Goal: Task Accomplishment & Management: Manage account settings

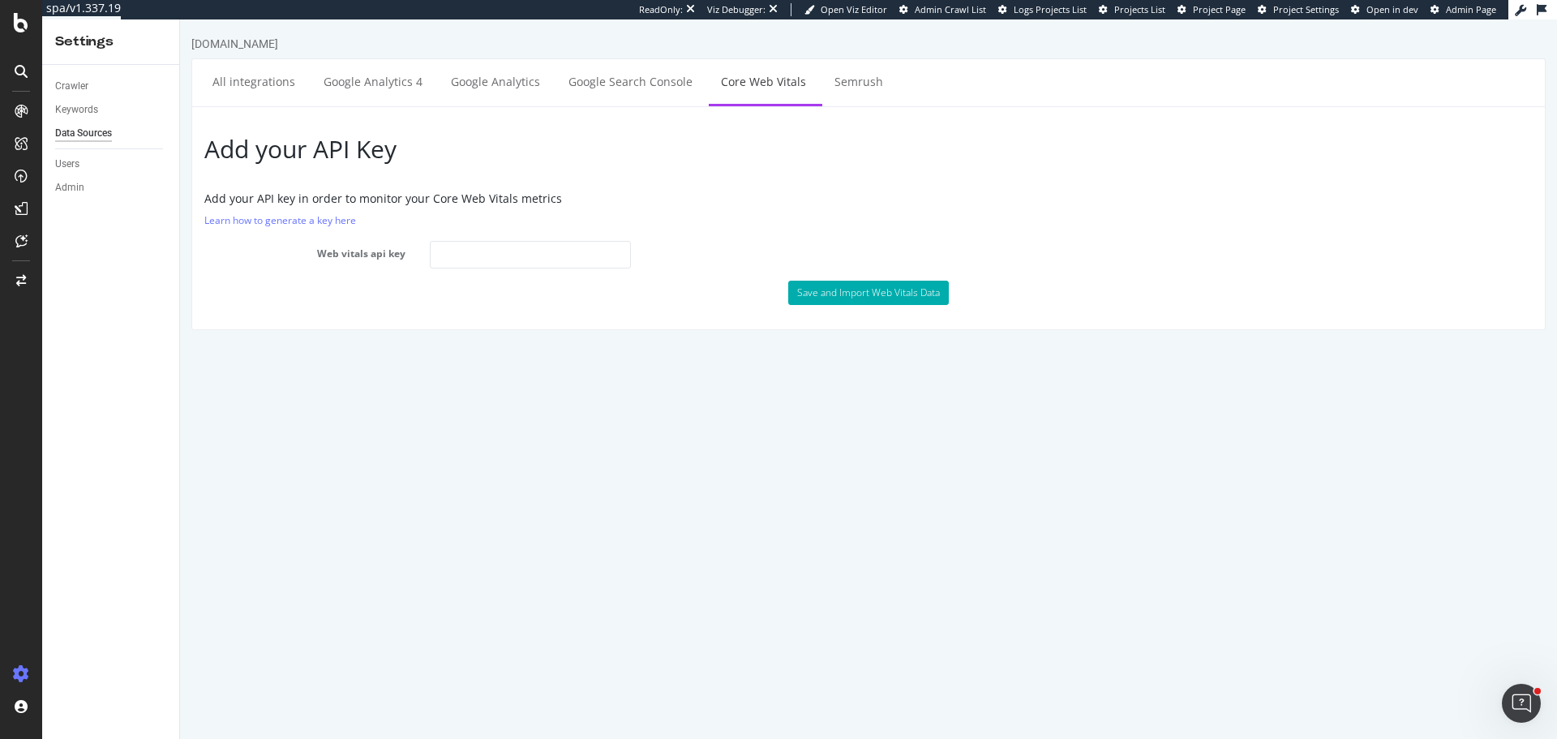
click at [349, 346] on html "www.realestate.com.au All integrations Google Analytics 4 Google Analytics Goog…" at bounding box center [868, 182] width 1377 height 327
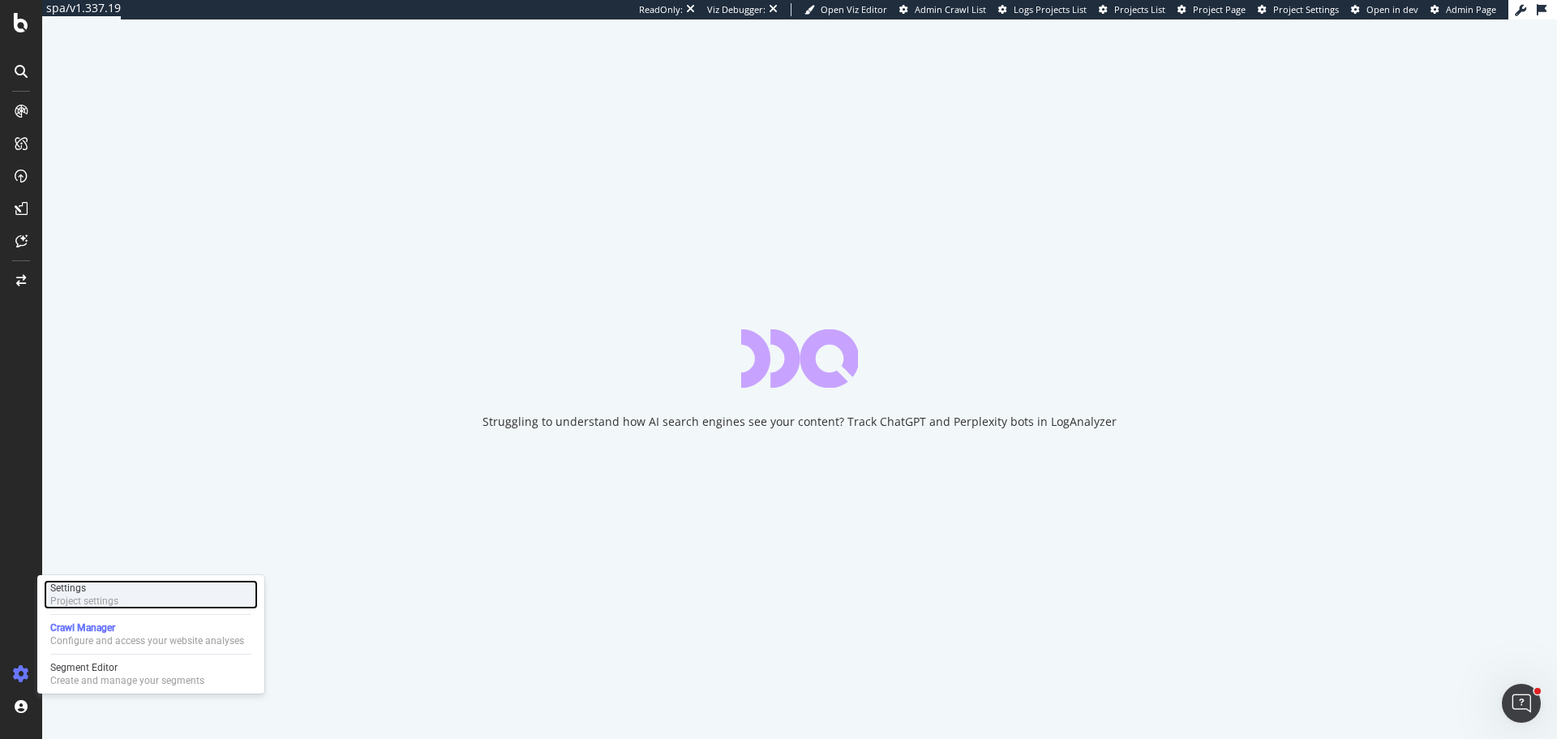
click at [100, 591] on div "Settings" at bounding box center [84, 587] width 68 height 13
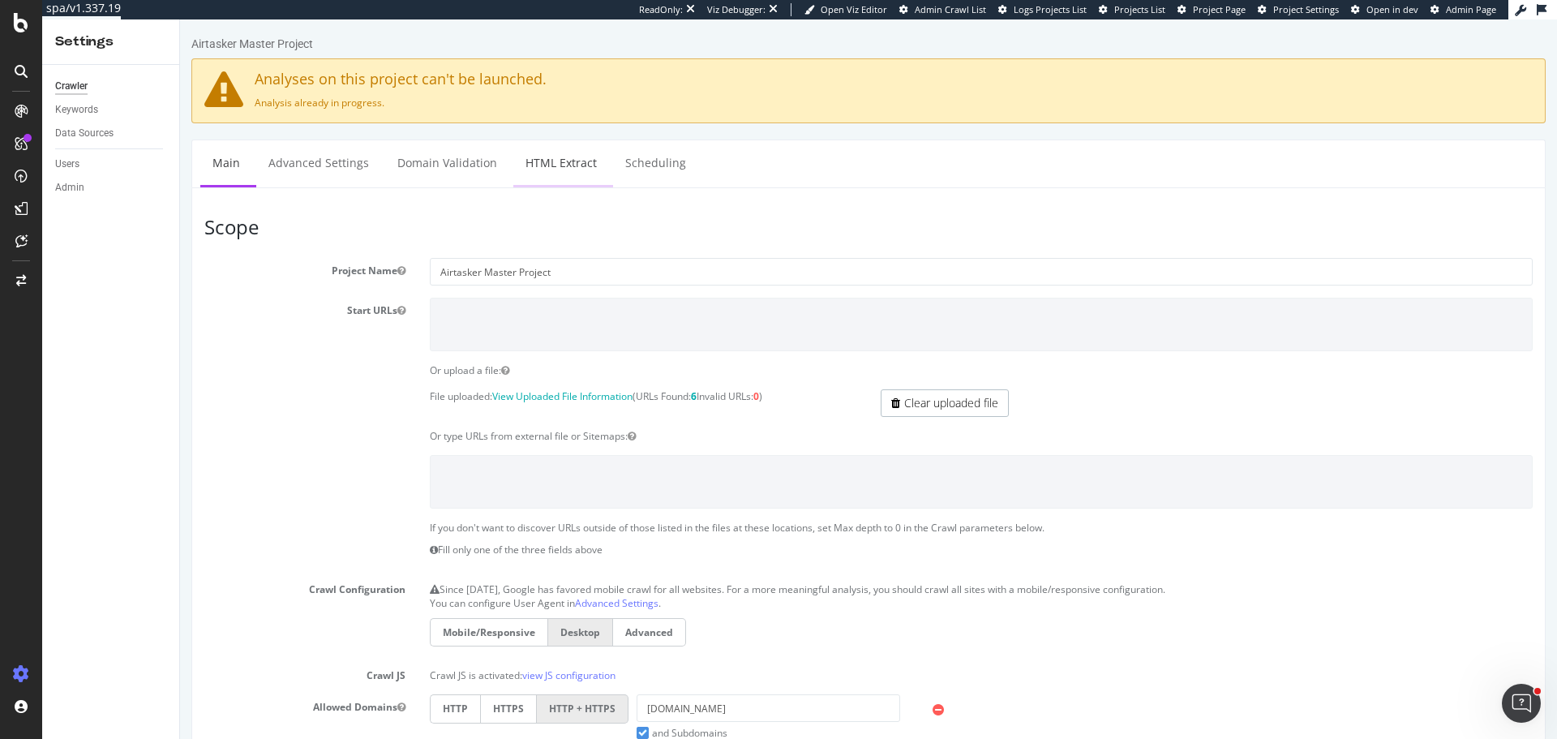
click at [584, 169] on link "HTML Extract" at bounding box center [561, 162] width 96 height 45
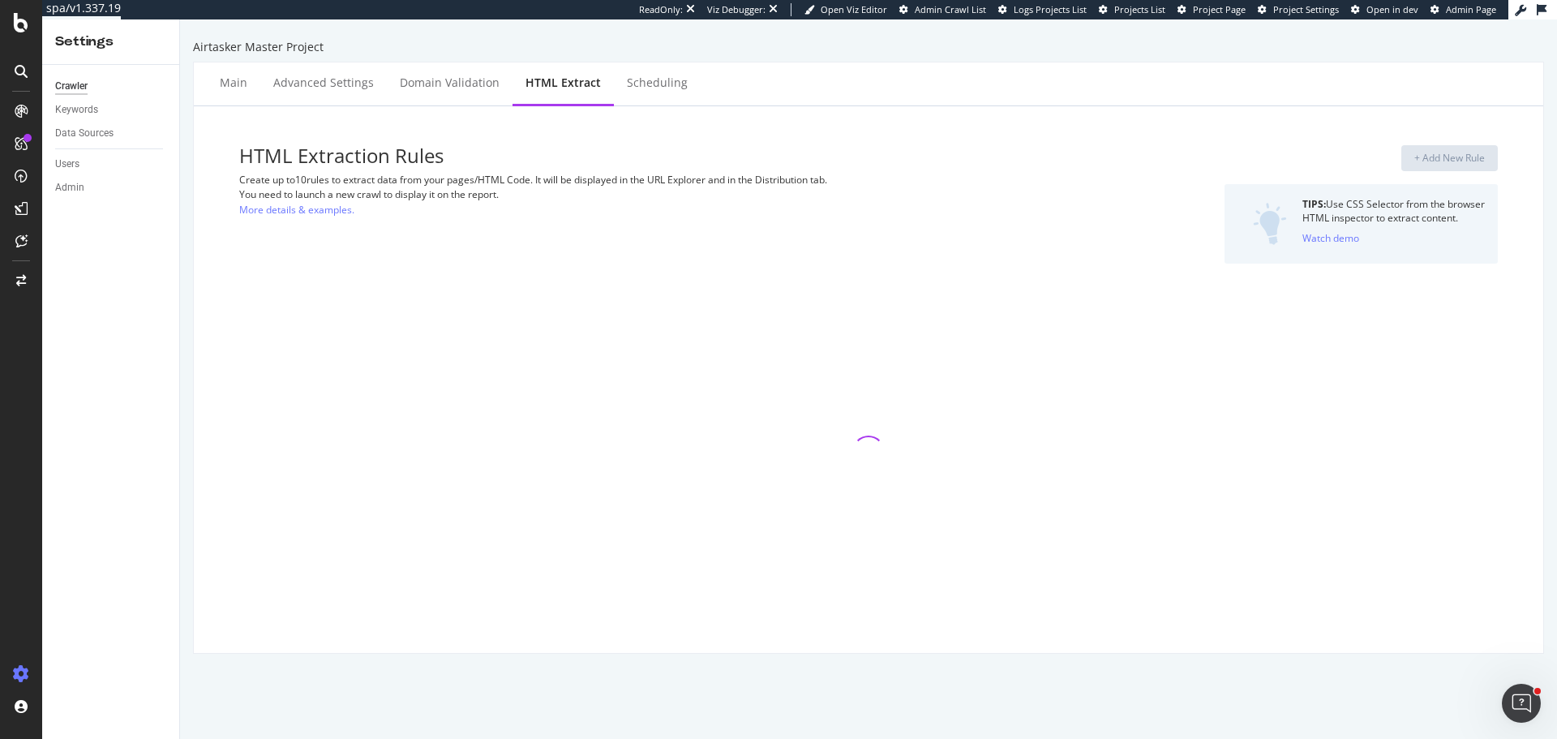
select select "count"
select select "exist"
select select "count"
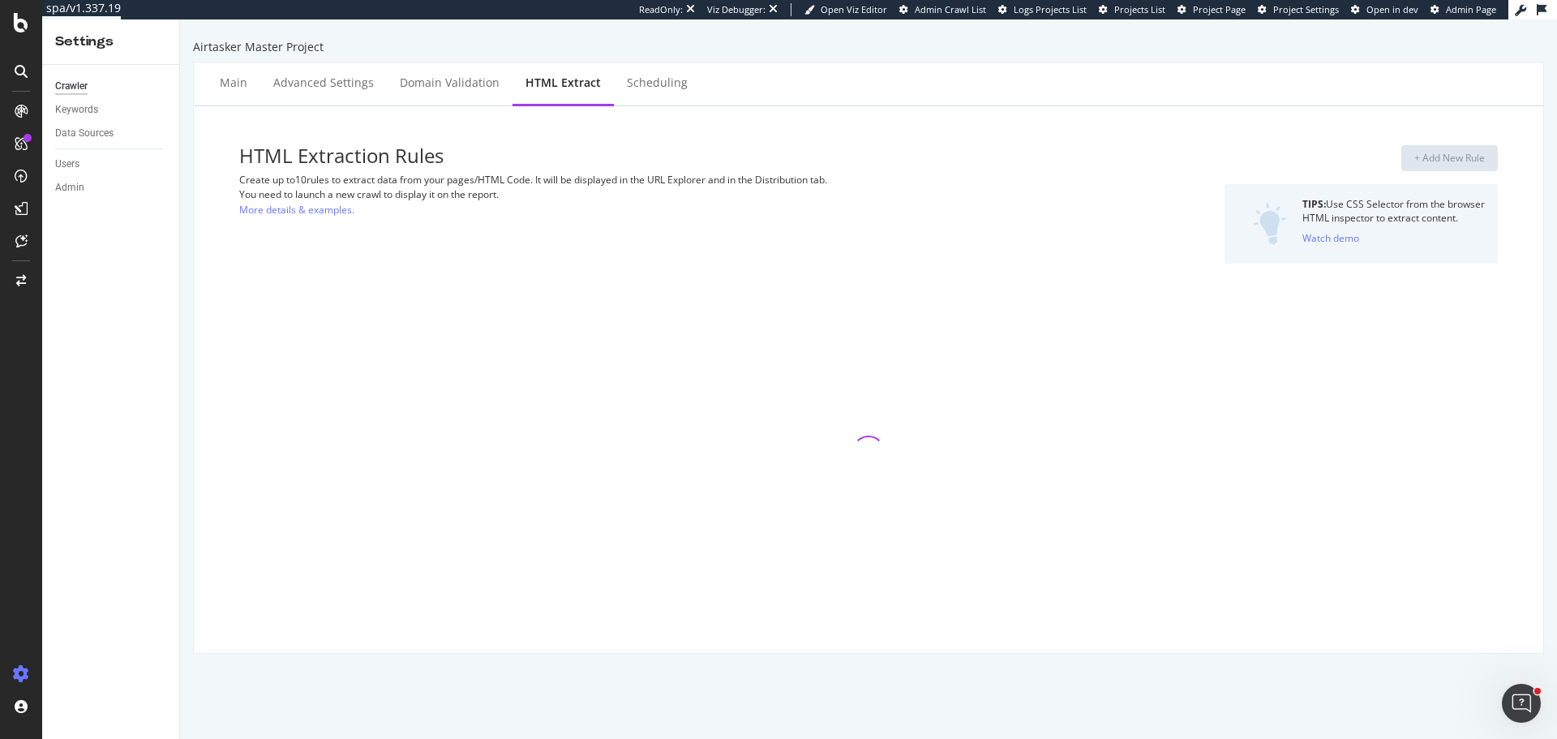
select select "count"
select select "exist"
select select "count"
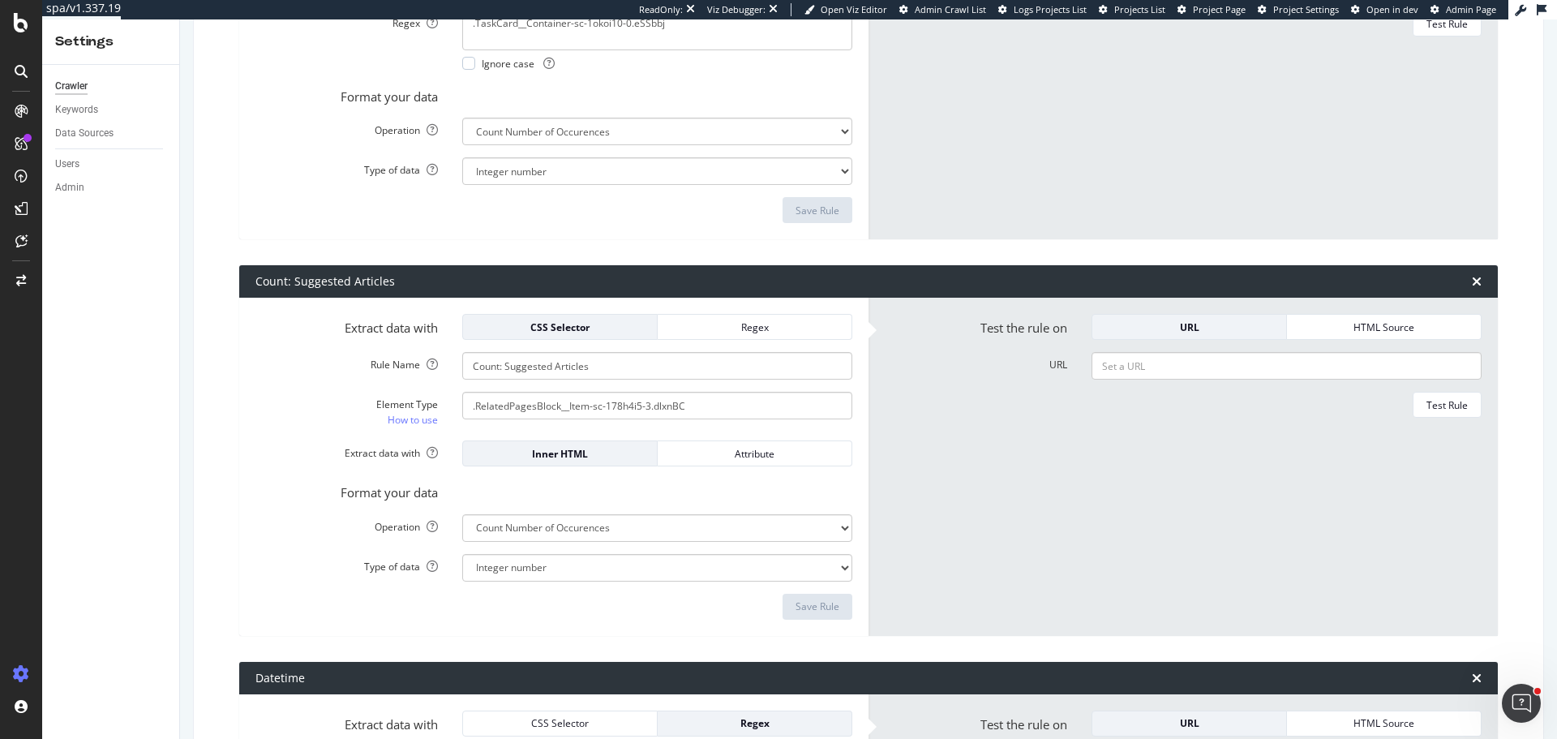
scroll to position [892, 0]
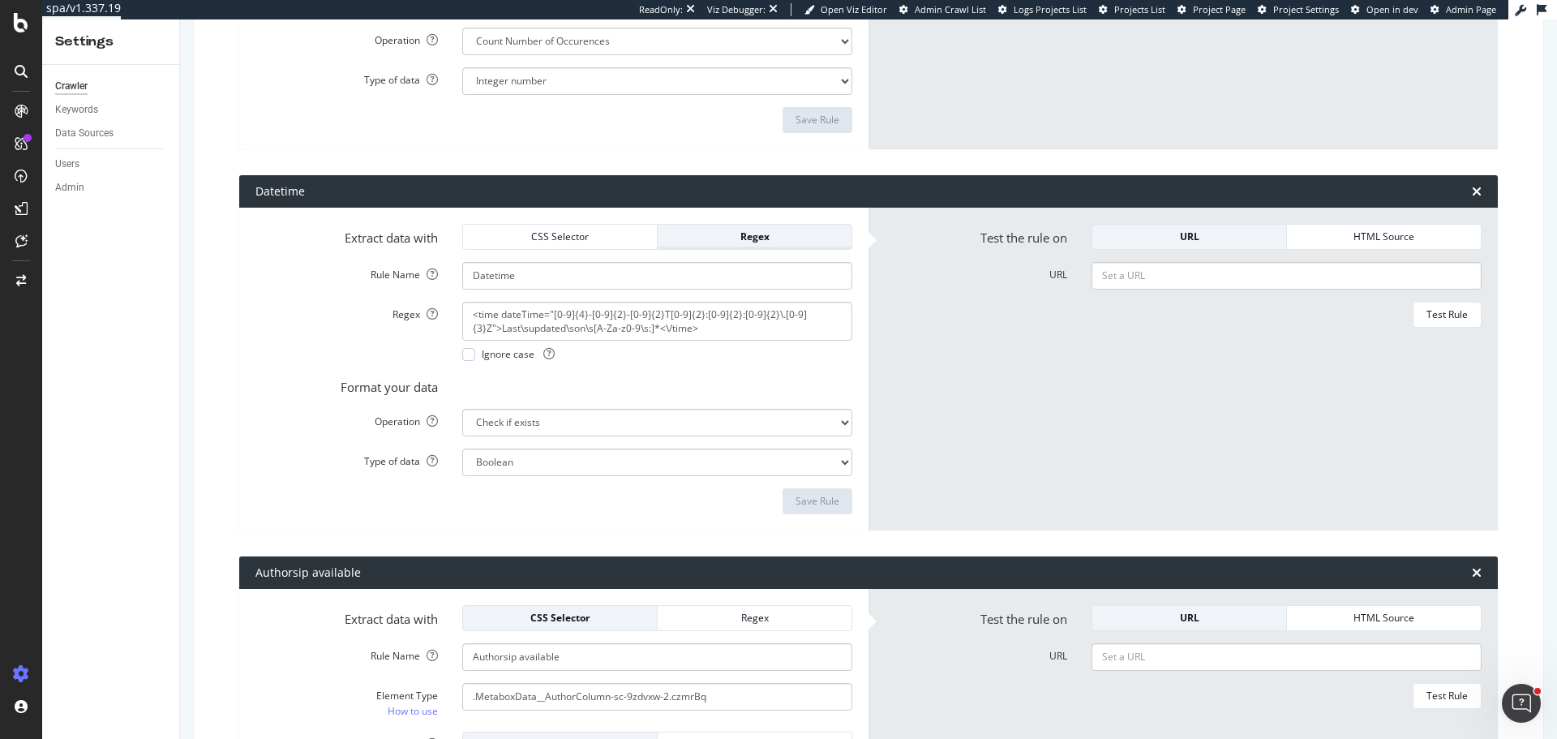
click at [753, 235] on div "Regex" at bounding box center [755, 236] width 168 height 14
click at [576, 242] on div "CSS Selector" at bounding box center [560, 236] width 168 height 14
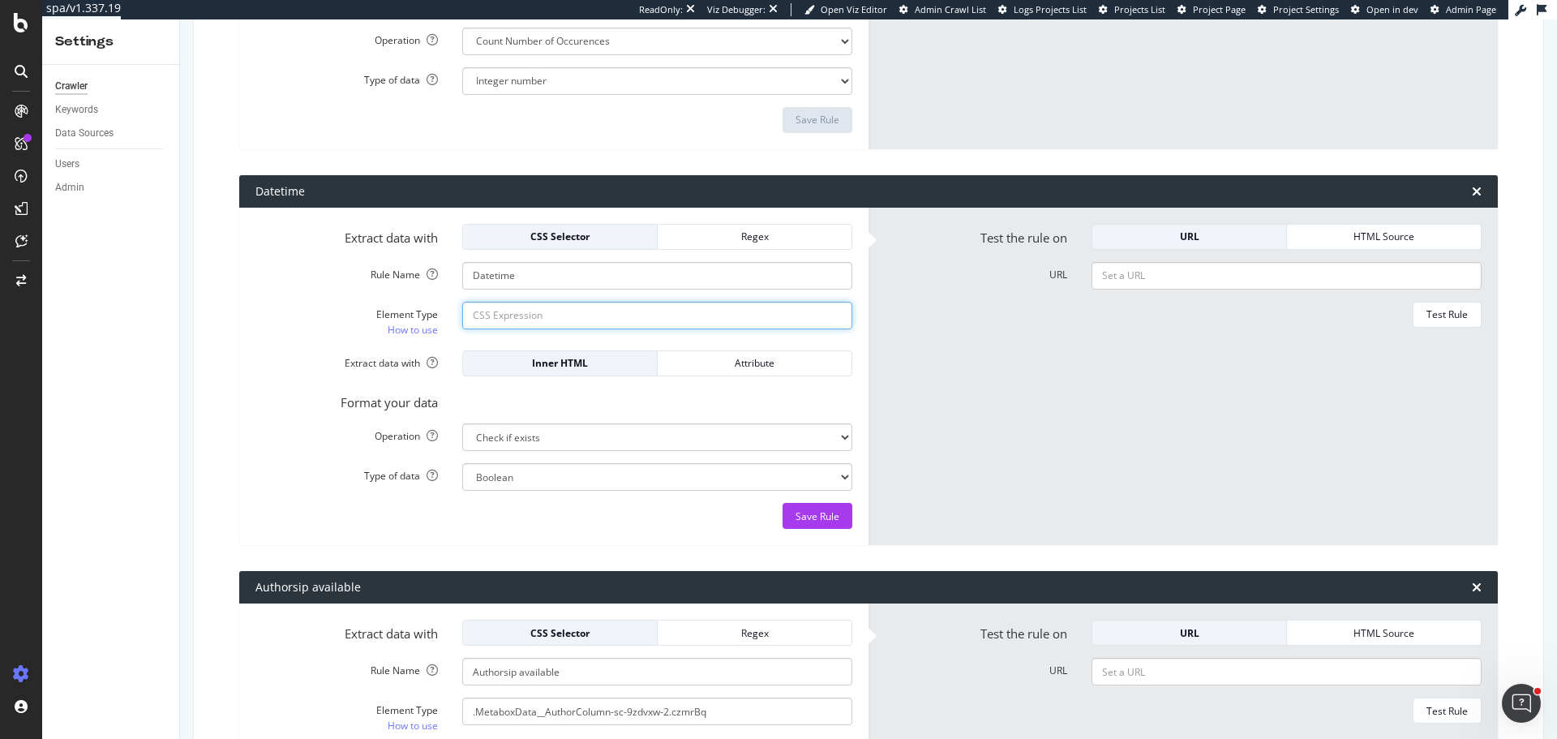
click at [591, 313] on input "Element Type How to use" at bounding box center [657, 316] width 390 height 28
paste input "#overlay-provider > div > div > div > div.BreadcrumbsBlock__FullWidth-sc-1v8aaq…"
click at [590, 311] on input "#overlay-provider > div > div > div > div.BreadcrumbsBlock__FullWidth-sc-1v8aaq…" at bounding box center [657, 316] width 390 height 28
type input "time"
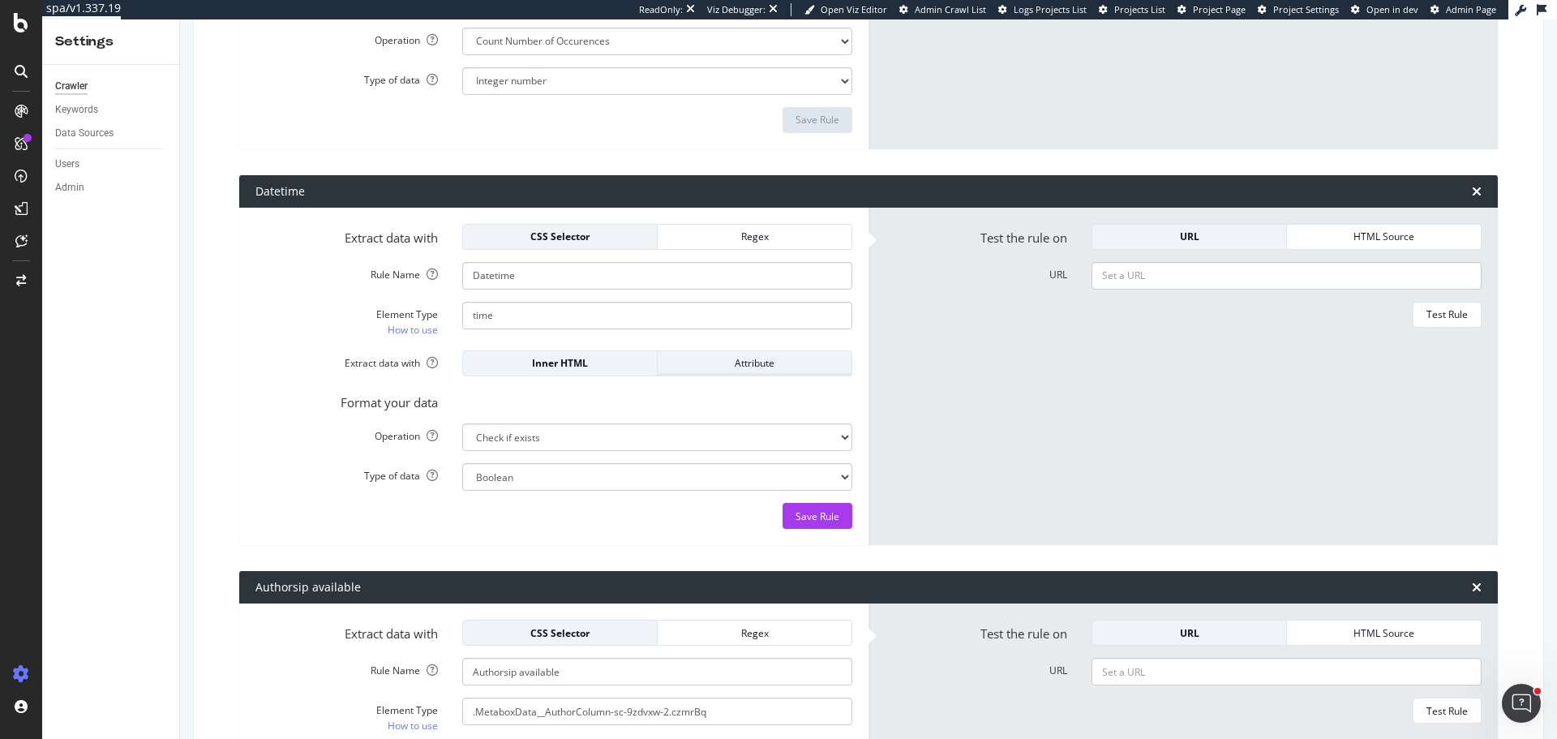
click at [714, 359] on div "Attribute" at bounding box center [755, 363] width 168 height 14
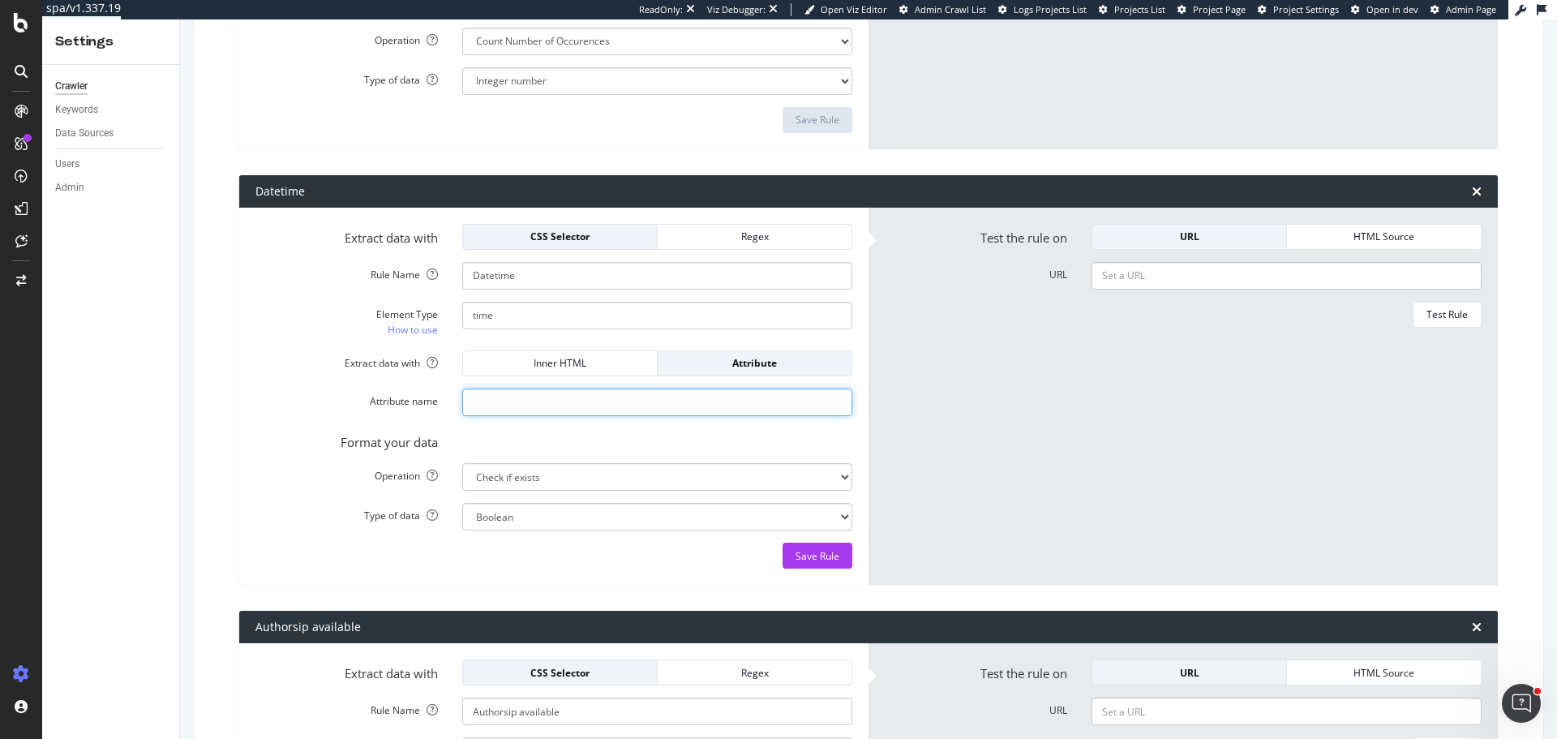
click at [516, 397] on input "Attribute name" at bounding box center [657, 402] width 390 height 28
type input "datetime"
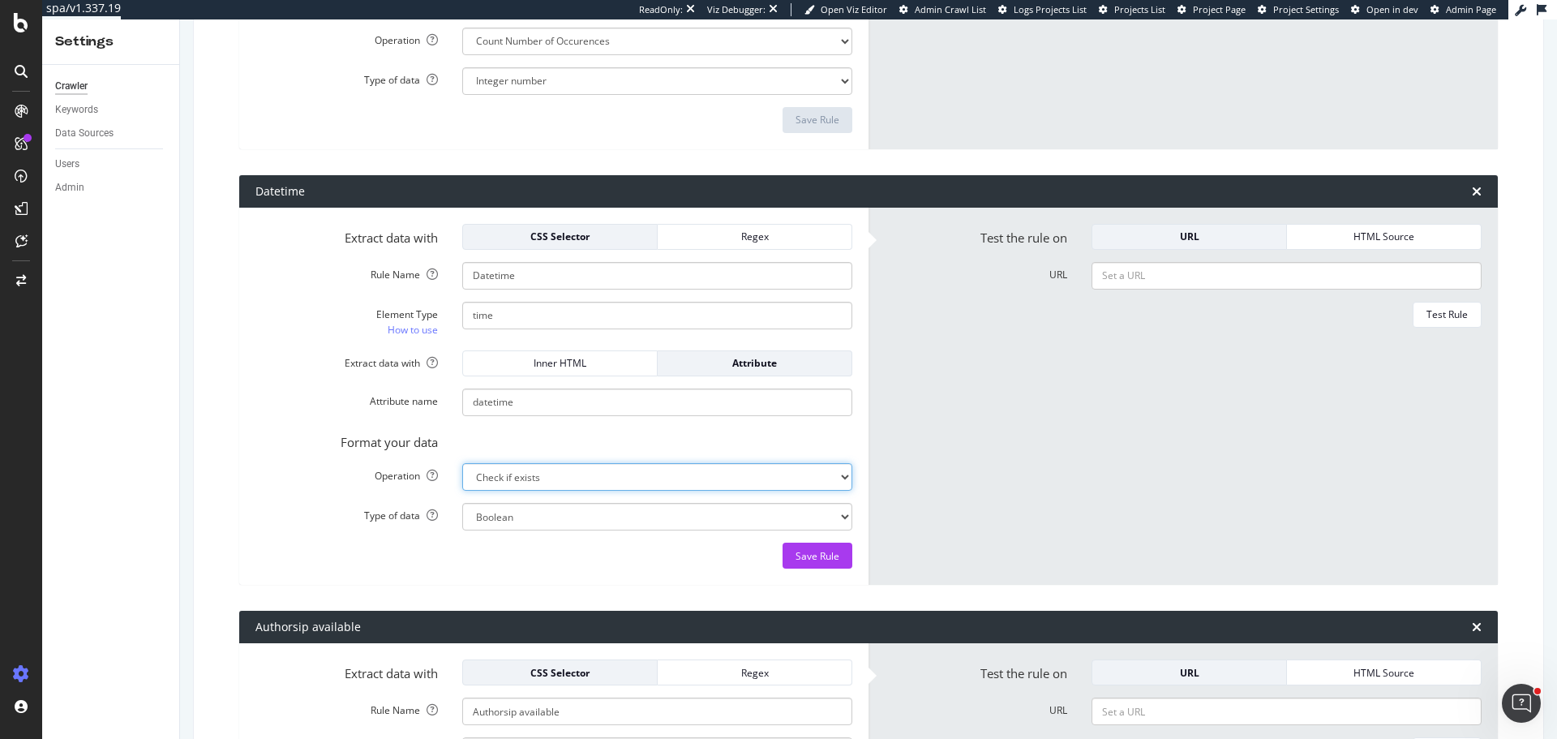
click at [574, 480] on select "Extract First Item Matched Extract First 3 Items Matched Count Number of Occure…" at bounding box center [657, 477] width 390 height 28
select select "first"
click at [462, 463] on select "Extract First Item Matched Extract First 3 Items Matched Count Number of Occure…" at bounding box center [657, 477] width 390 height 28
select select "s"
click at [1127, 272] on input "URL" at bounding box center [1286, 276] width 390 height 28
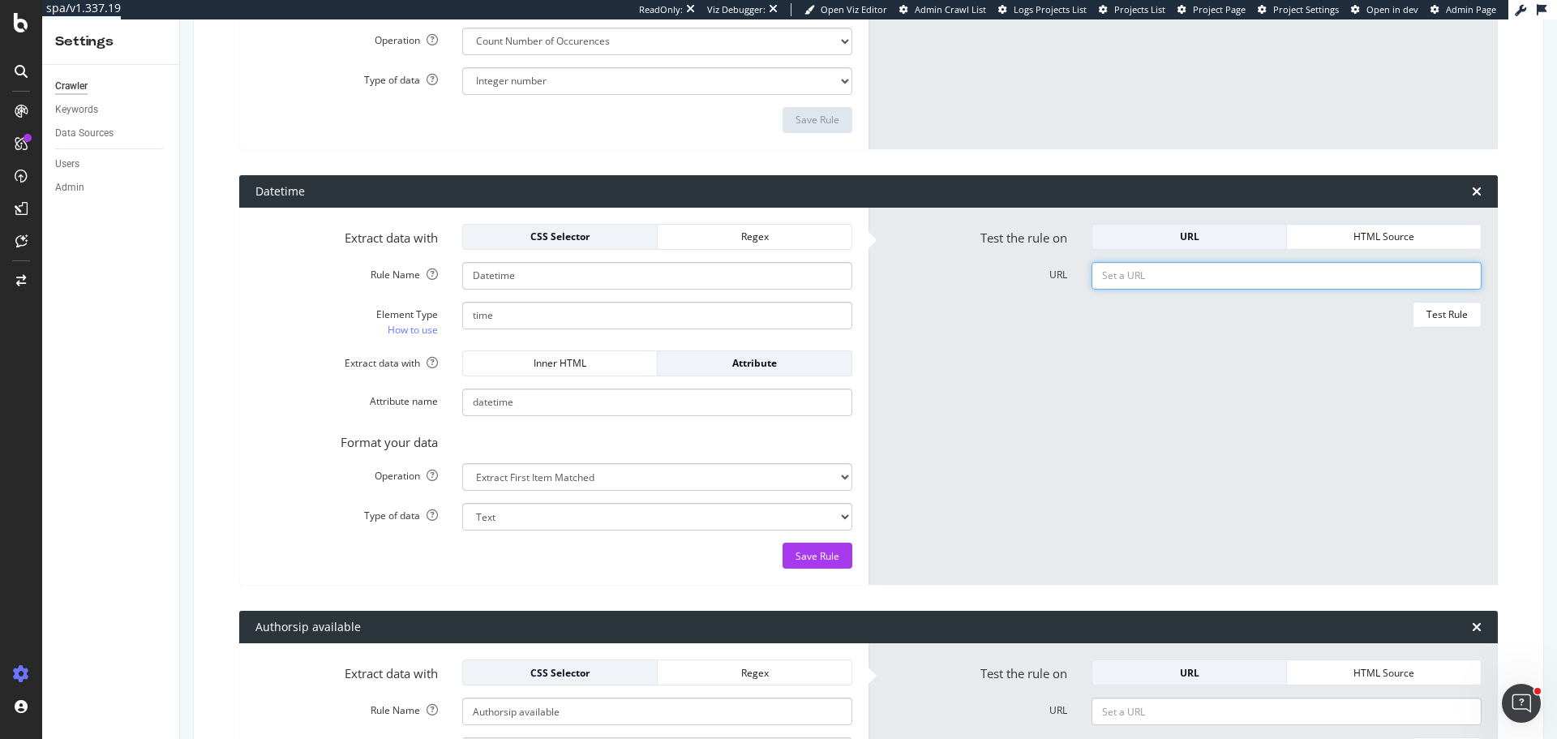
paste input "https://www.airtasker.com/us/services/3d-rendering/"
type input "https://www.airtasker.com/us/services/3d-rendering/"
click at [1426, 311] on div "Test Rule" at bounding box center [1446, 314] width 41 height 14
click at [568, 505] on select "Text Integer number Floating point number Date" at bounding box center [657, 517] width 390 height 28
click at [462, 503] on select "Text Integer number Floating point number Date" at bounding box center [657, 517] width 390 height 28
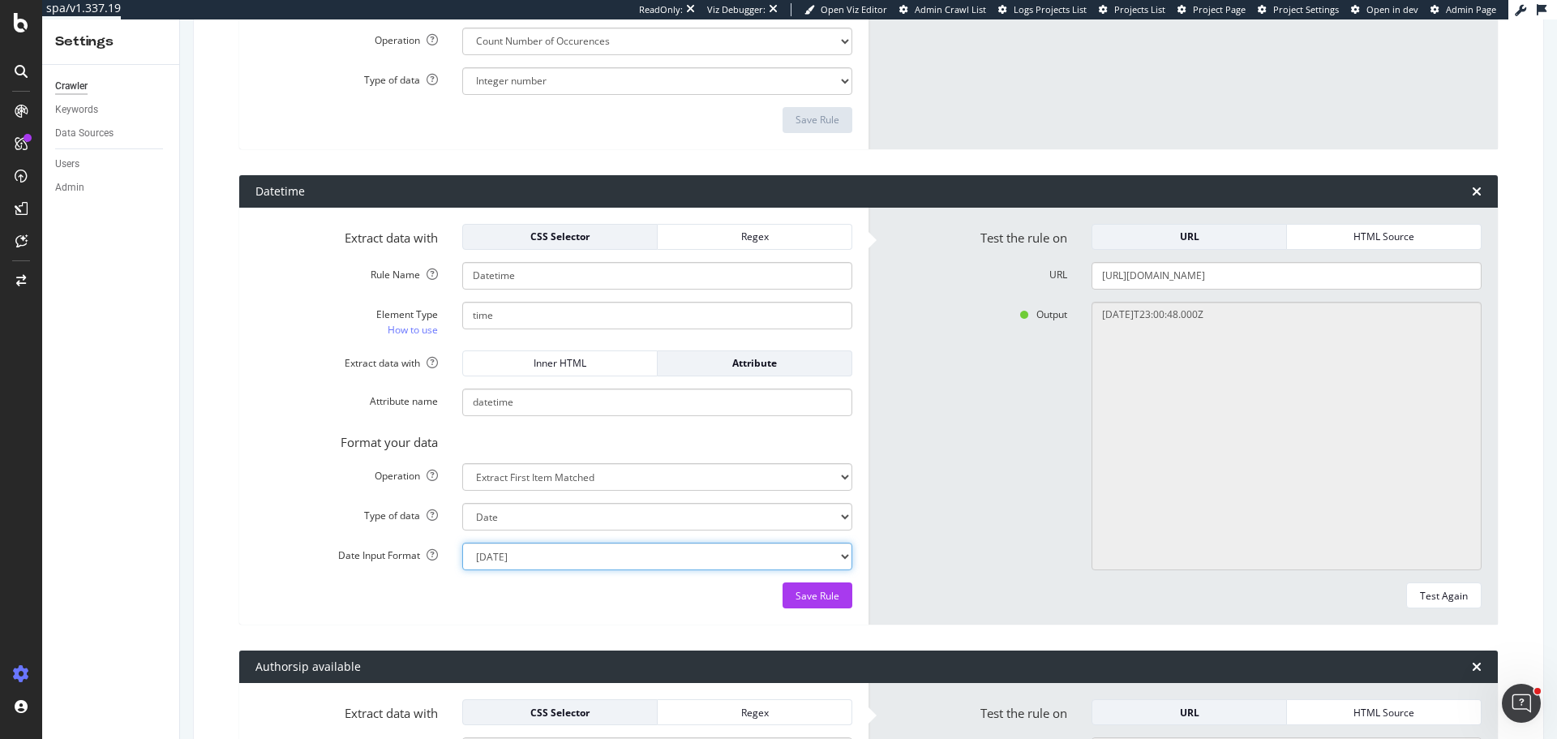
click at [550, 555] on select "Mon Jan 22 15:04:05 MST 2018 Mon Jan 22 15:04:05 -0700 2018 2018-01-22T15:04:05…" at bounding box center [657, 556] width 390 height 28
click at [573, 619] on div "Extract data with CSS Selector Regex Rule Name Datetime Element Type How to use…" at bounding box center [553, 417] width 629 height 418
click at [512, 509] on select "Text Integer number Floating point number Date" at bounding box center [657, 517] width 390 height 28
click at [462, 503] on select "Text Integer number Floating point number Date" at bounding box center [657, 517] width 390 height 28
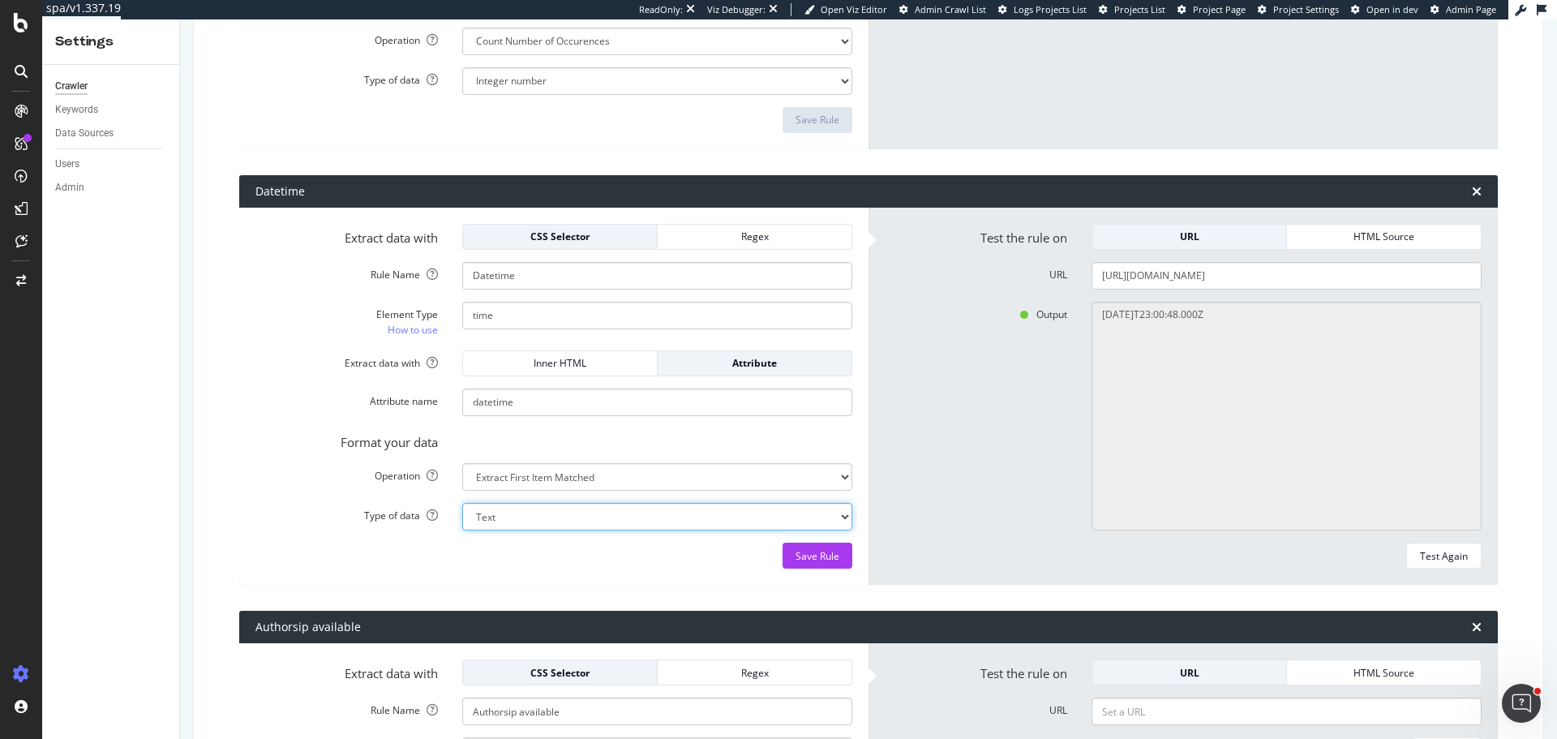
click at [538, 522] on select "Text Integer number Floating point number Date" at bounding box center [657, 517] width 390 height 28
click at [462, 503] on select "Text Integer number Floating point number Date" at bounding box center [657, 517] width 390 height 28
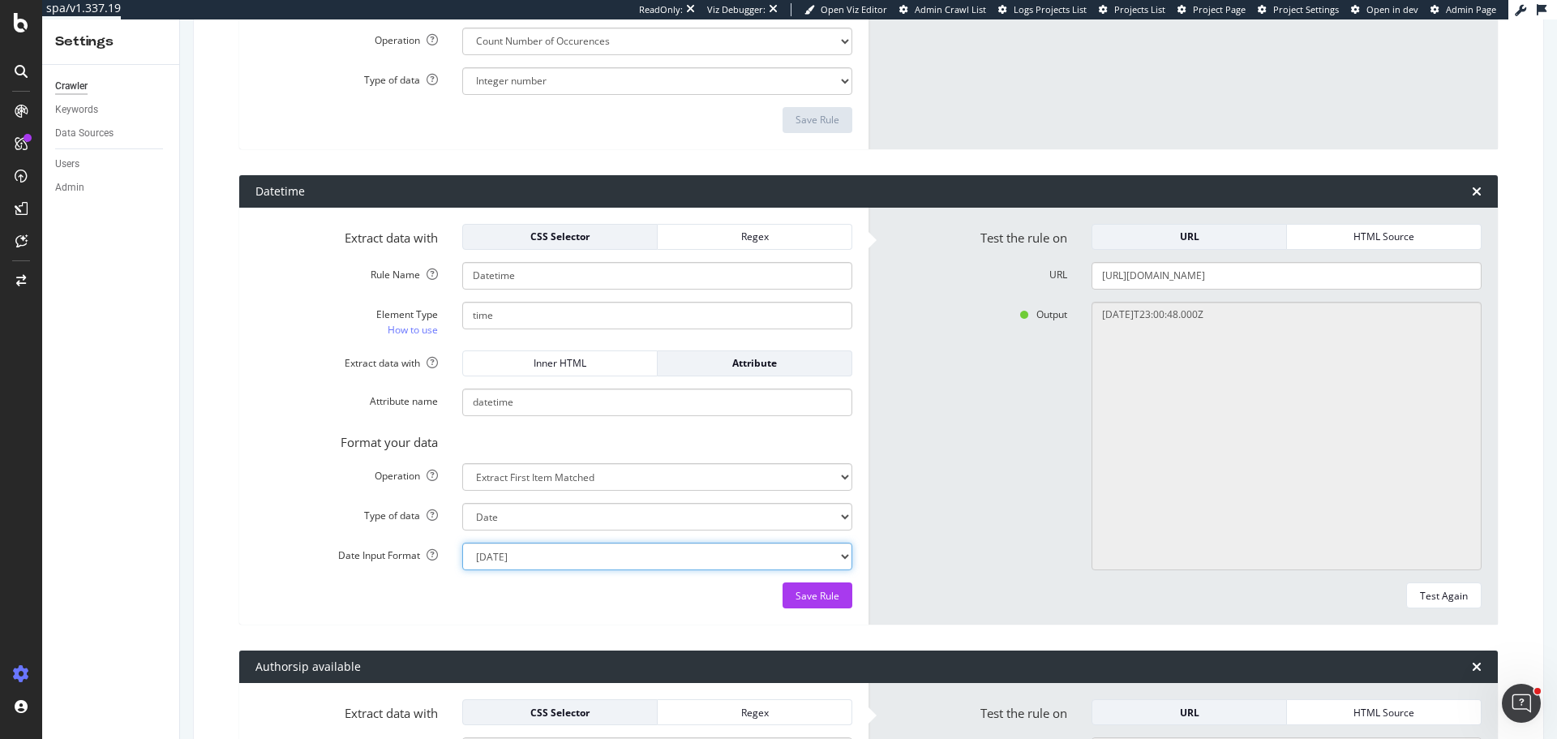
click at [578, 554] on select "Mon Jan 22 15:04:05 MST 2018 Mon Jan 22 15:04:05 -0700 2018 2018-01-22T15:04:05…" at bounding box center [657, 556] width 390 height 28
click at [539, 554] on select "Mon Jan 22 15:04:05 MST 2018 Mon Jan 22 15:04:05 -0700 2018 2018-01-22T15:04:05…" at bounding box center [657, 556] width 390 height 28
click at [500, 603] on div "Save Rule" at bounding box center [553, 595] width 597 height 26
click at [500, 506] on select "Text Integer number Floating point number Date" at bounding box center [657, 517] width 390 height 28
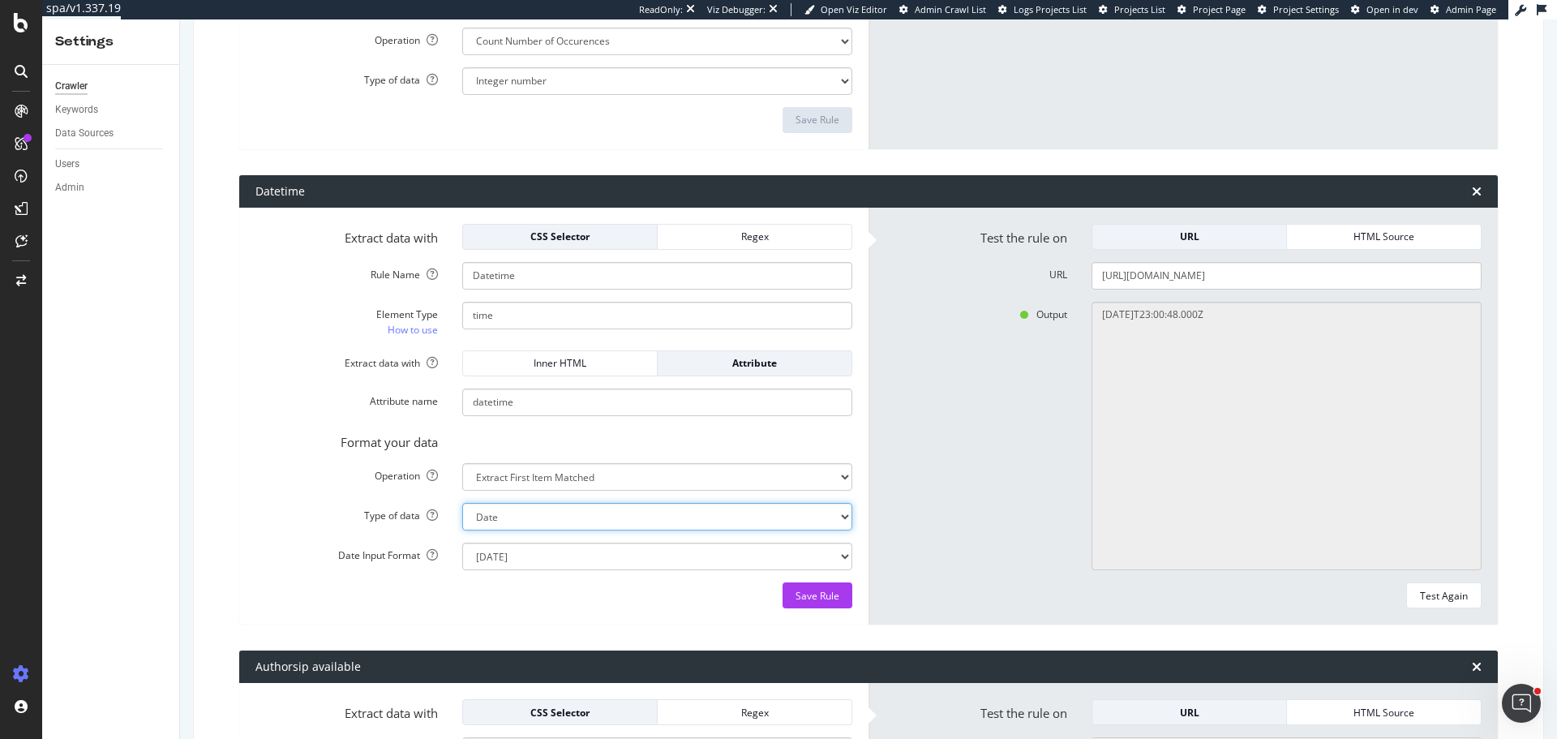
select select "s"
click at [462, 503] on select "Text Integer number Floating point number Date" at bounding box center [657, 517] width 390 height 28
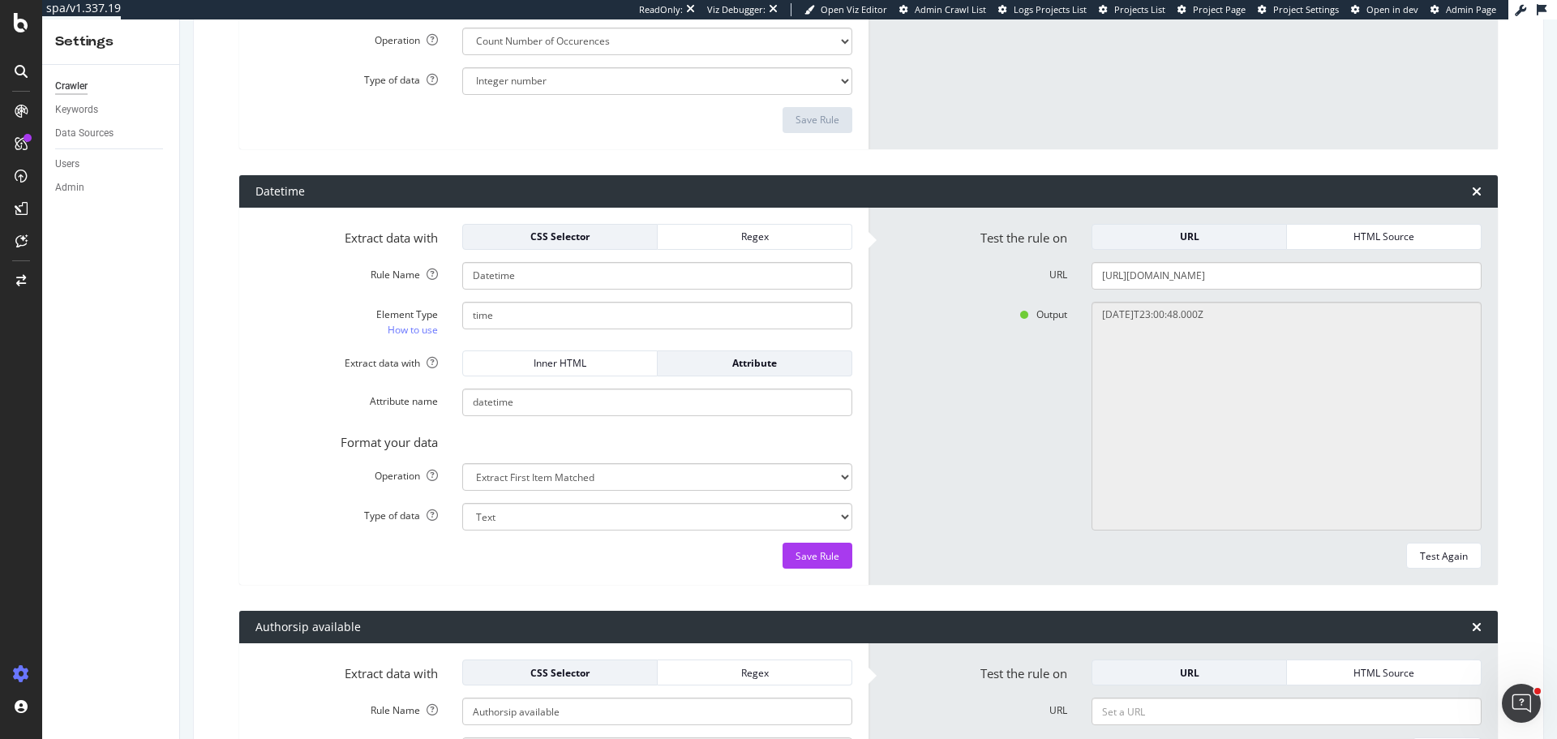
click at [348, 532] on form "Extract data with CSS Selector Regex Rule Name Datetime Element Type How to use…" at bounding box center [553, 396] width 597 height 345
click at [800, 557] on div "Save Rule" at bounding box center [818, 556] width 44 height 14
click at [259, 408] on div "Attribute name datetime" at bounding box center [553, 402] width 621 height 28
click at [1434, 322] on div "Test Rule" at bounding box center [1446, 314] width 41 height 23
click at [103, 281] on div "SmartIndex" at bounding box center [89, 276] width 58 height 16
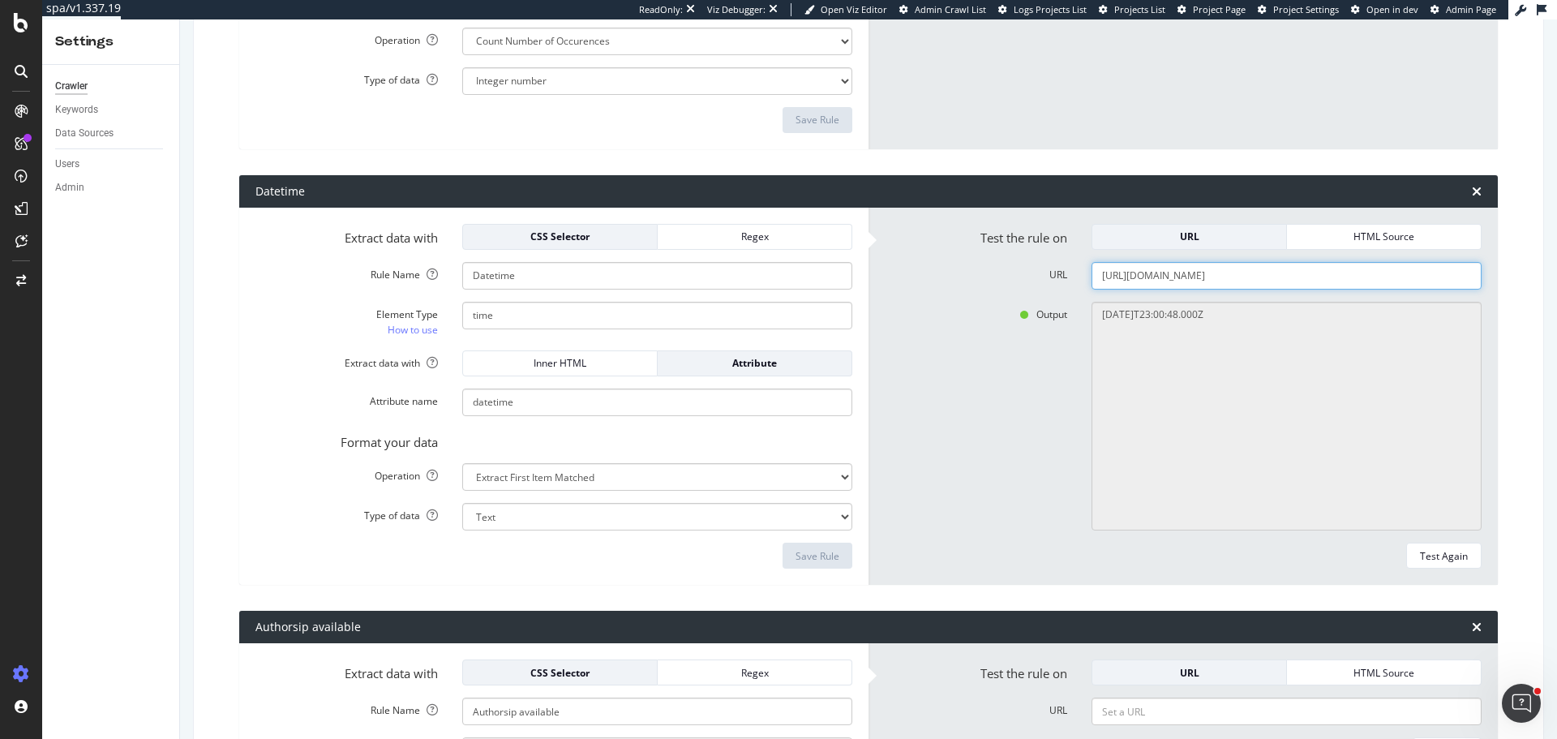
click at [1167, 281] on input "https://www.airtasker.com/us/services/3d-rendering/" at bounding box center [1286, 276] width 390 height 28
paste input "au/costs/financial-advisor/financial-advisor-cost"
type input "https://www.airtasker.com/au/costs/financial-advisor/financial-advisor-cost/"
click at [1447, 559] on div "Test Again" at bounding box center [1444, 556] width 48 height 14
type textarea "2025-02-12T09:58:45+00:00"
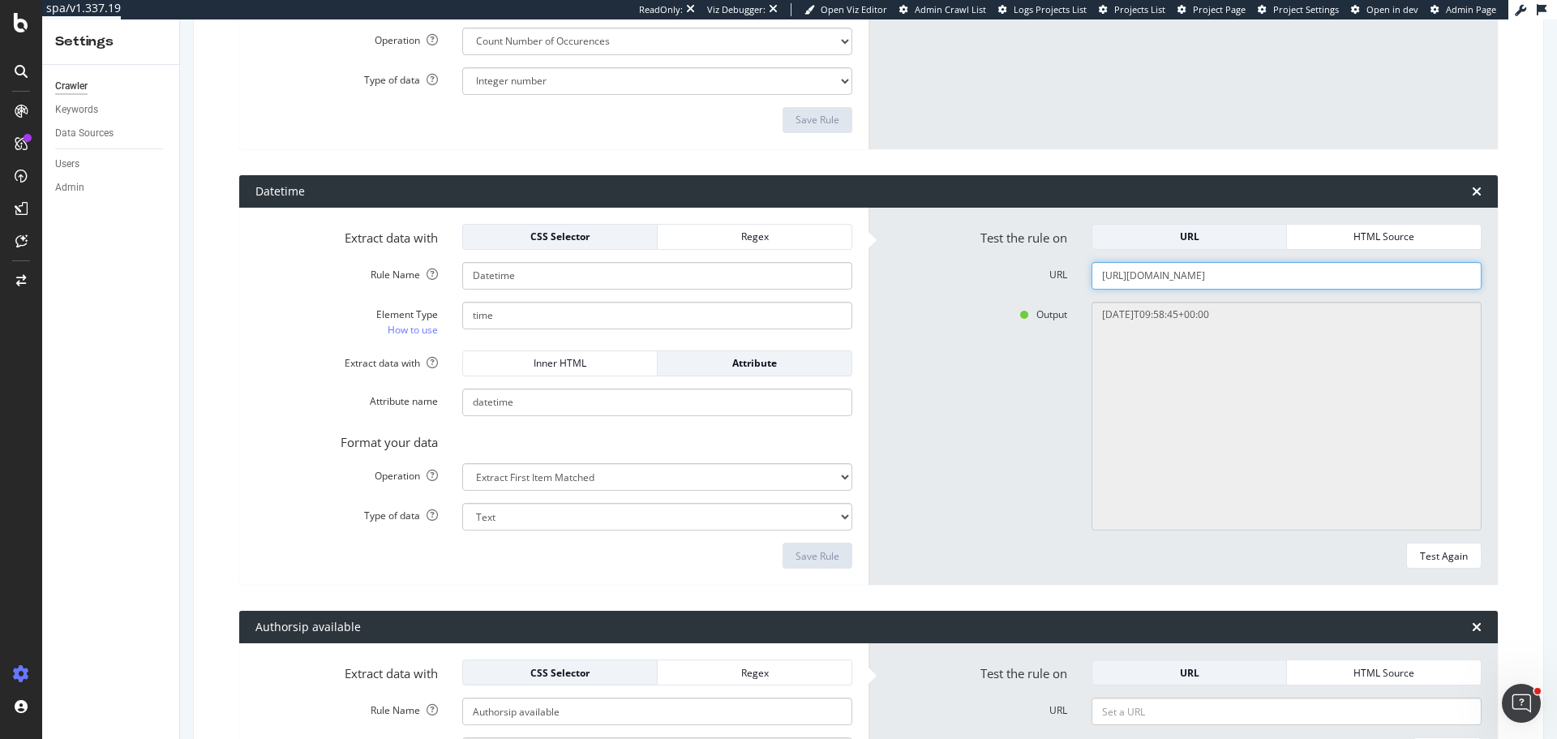
click at [1225, 278] on input "https://www.airtasker.com/au/costs/financial-advisor/financial-advisor-cost/" at bounding box center [1286, 276] width 390 height 28
paste input "guides/tasker-best-administration-jobs"
type input "https://www.airtasker.com/au/guides/tasker-best-administration-jobs/"
drag, startPoint x: 1430, startPoint y: 553, endPoint x: 1422, endPoint y: 559, distance: 9.9
click at [1427, 555] on div "Test Again" at bounding box center [1444, 556] width 48 height 14
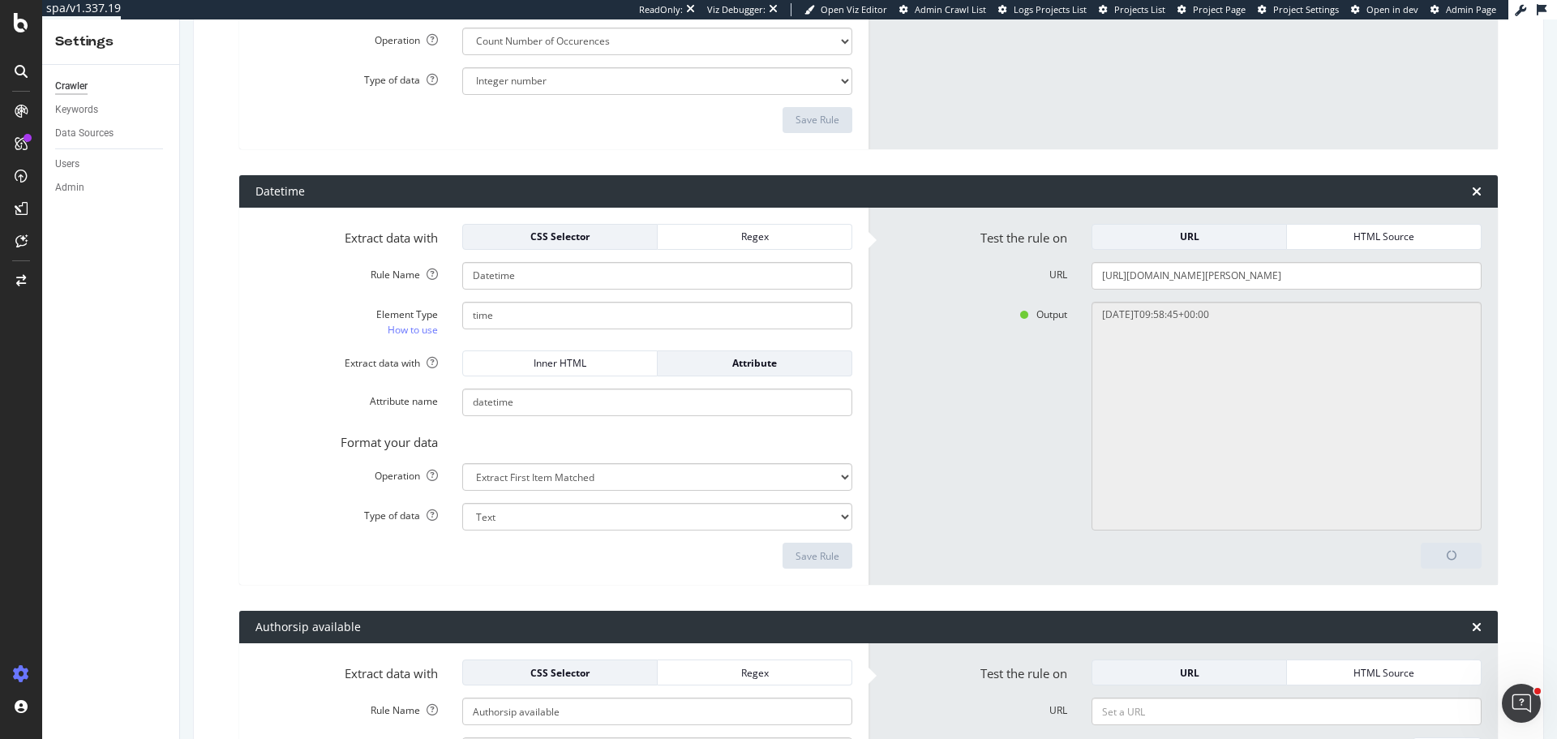
type textarea "2023-12-14T03:33:38+00:00"
